Goal: Information Seeking & Learning: Learn about a topic

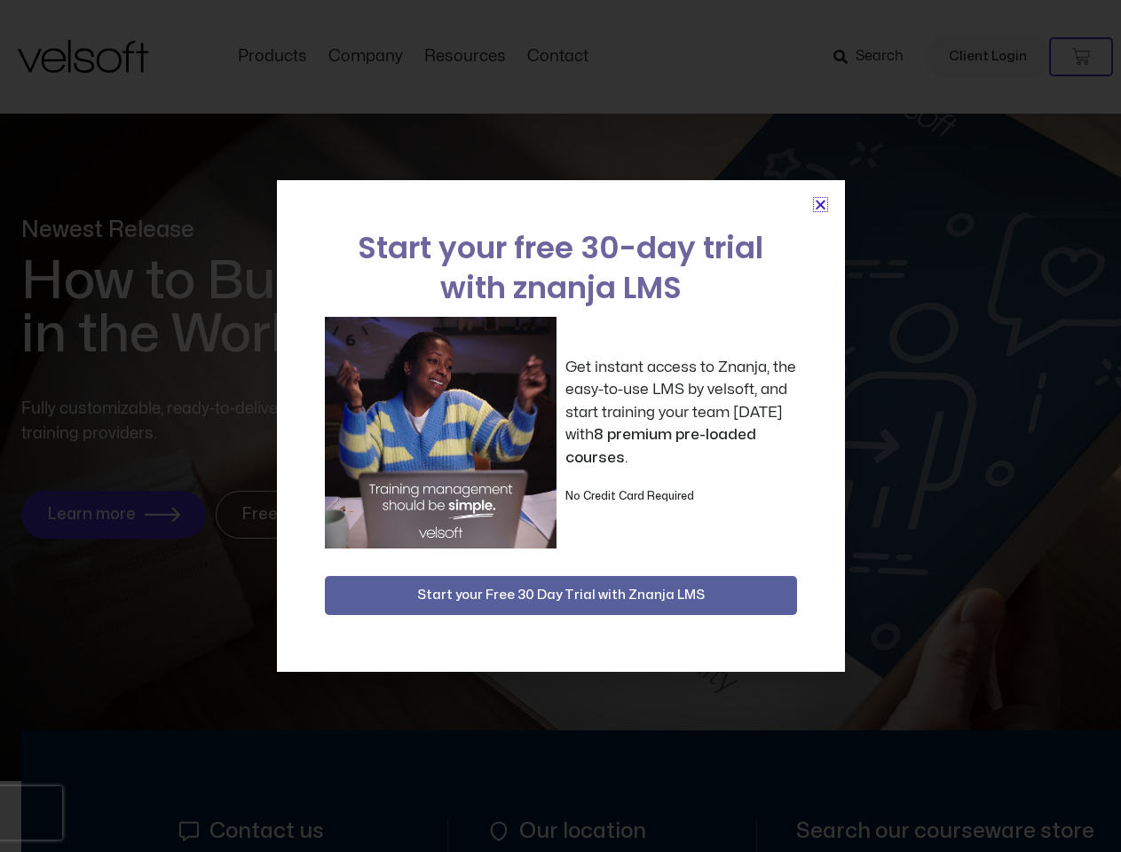
scroll to position [8172, 0]
